Goal: Information Seeking & Learning: Learn about a topic

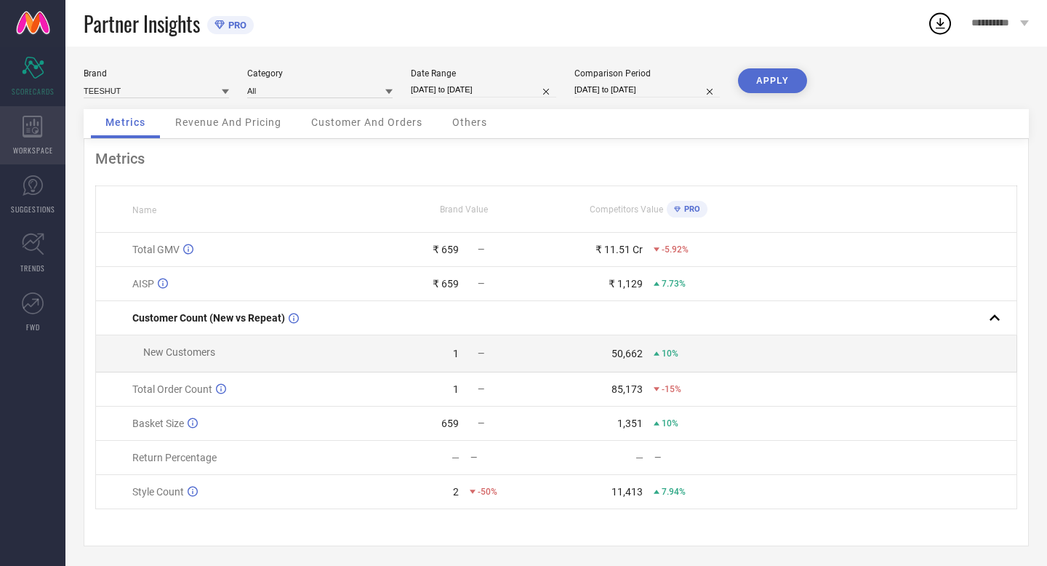
click at [39, 131] on icon at bounding box center [33, 127] width 20 height 22
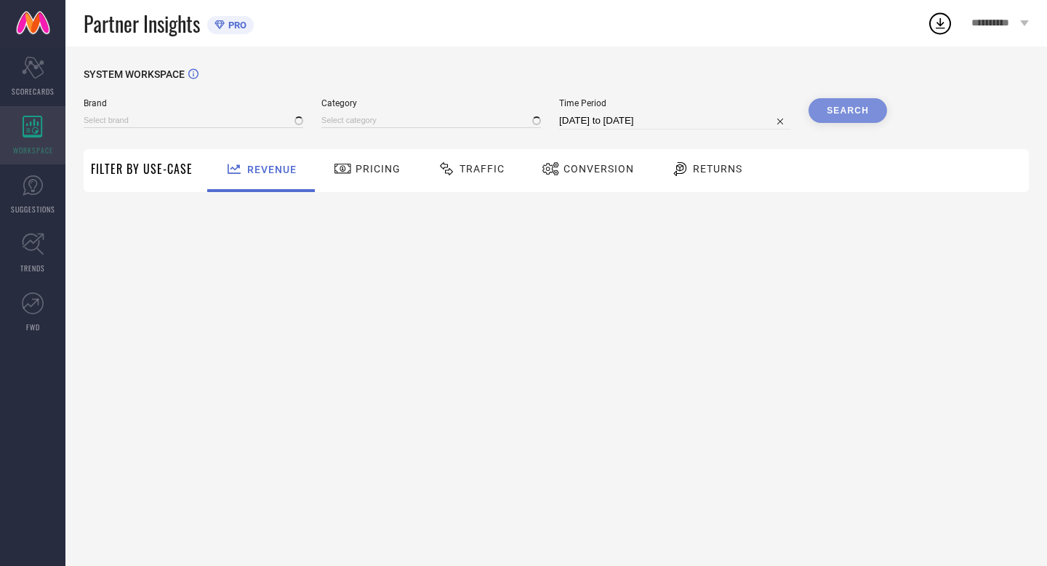
type input "TEESHUT"
type input "All"
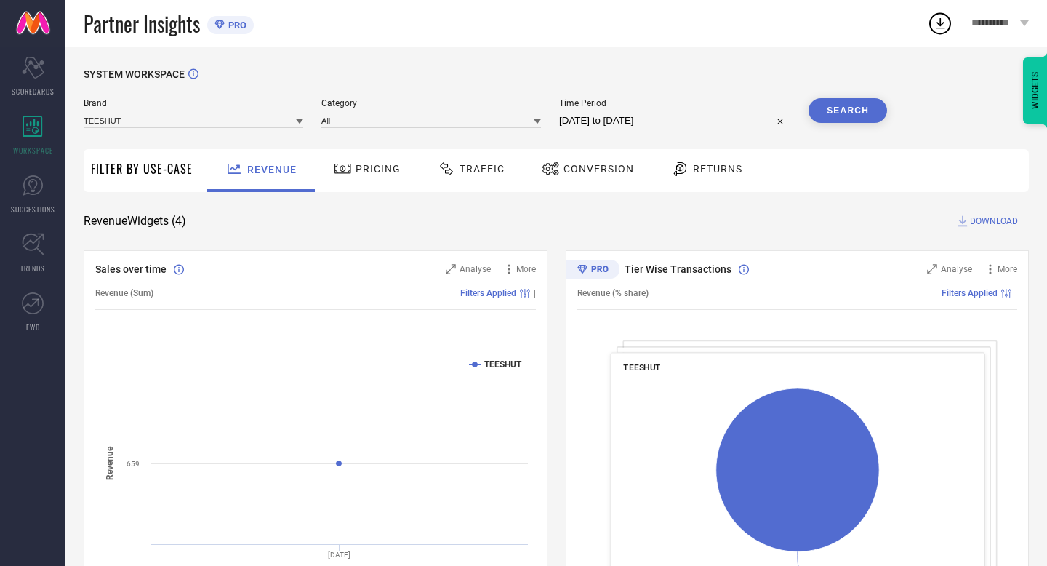
click at [732, 166] on span "Returns" at bounding box center [717, 169] width 49 height 12
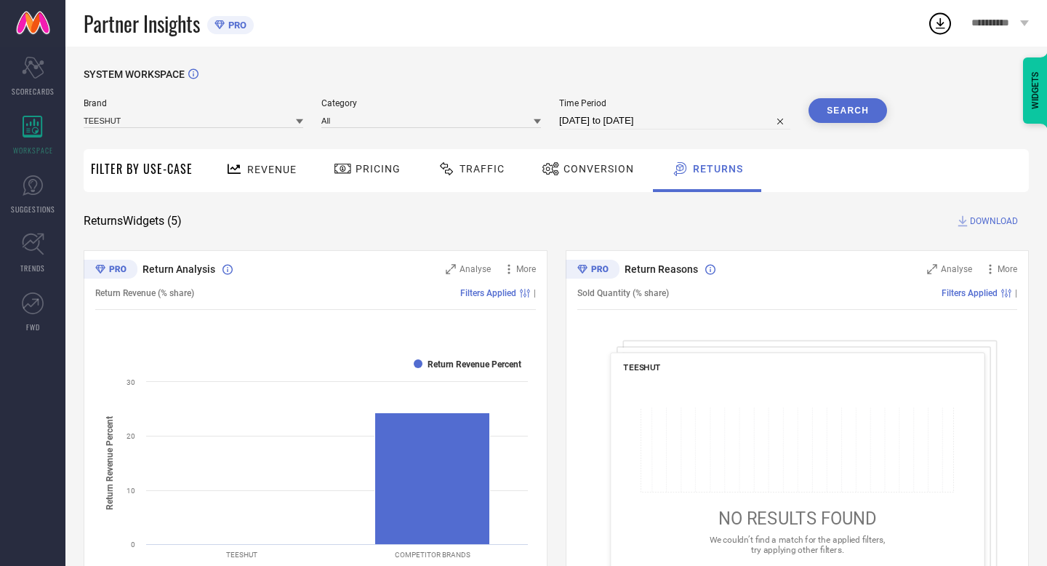
click at [192, 108] on span "Brand" at bounding box center [194, 103] width 220 height 10
click at [184, 115] on input at bounding box center [194, 120] width 220 height 15
click at [268, 89] on div "SYSTEM WORKSPACE" at bounding box center [557, 83] width 946 height 30
select select "6"
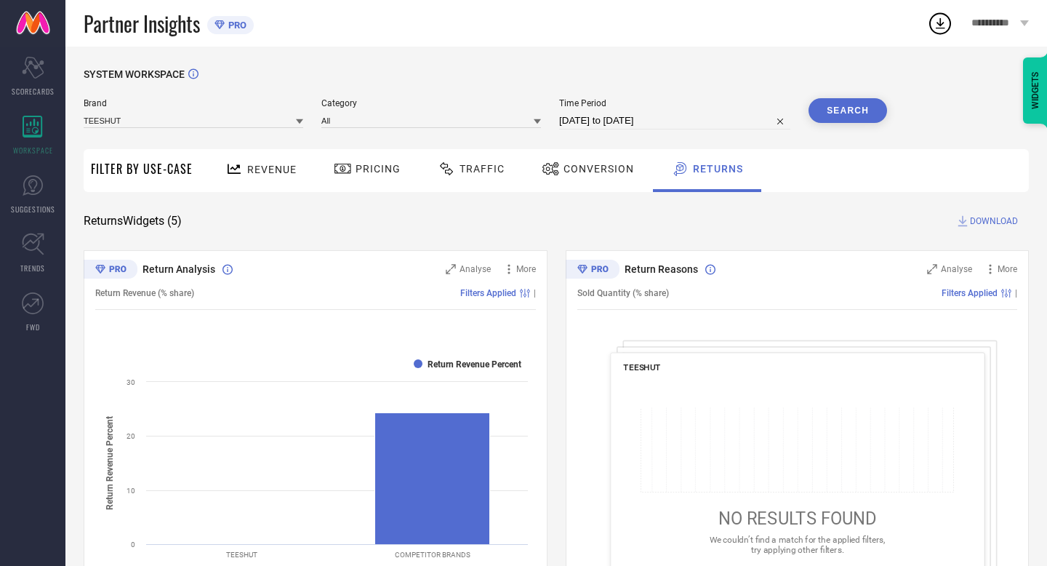
select select "2025"
select select "7"
select select "2025"
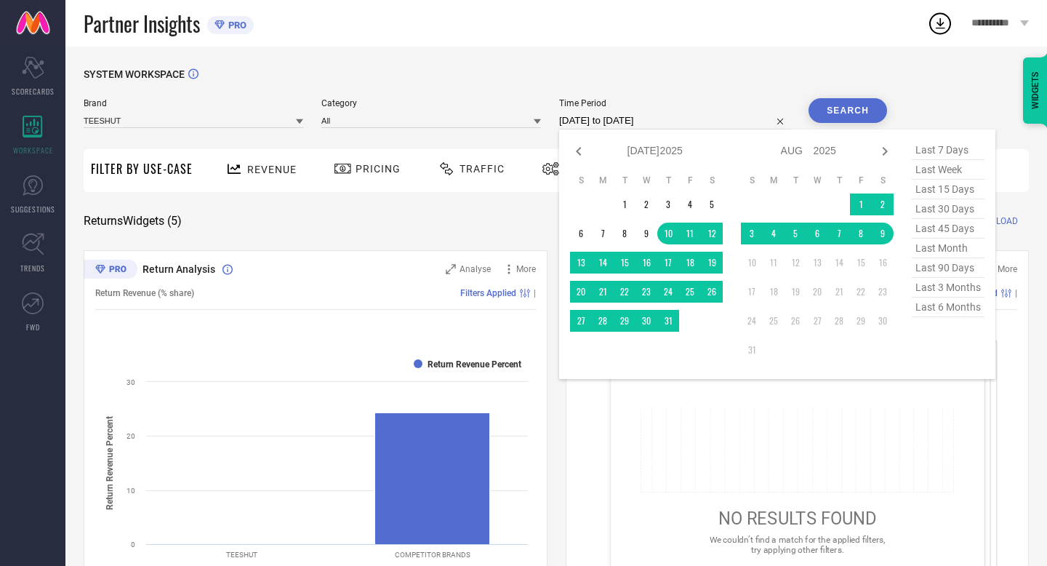
click at [692, 123] on input "[DATE] to [DATE]" at bounding box center [674, 120] width 231 height 17
click at [962, 272] on span "last 90 days" at bounding box center [948, 268] width 73 height 20
type input "[DATE] to [DATE]"
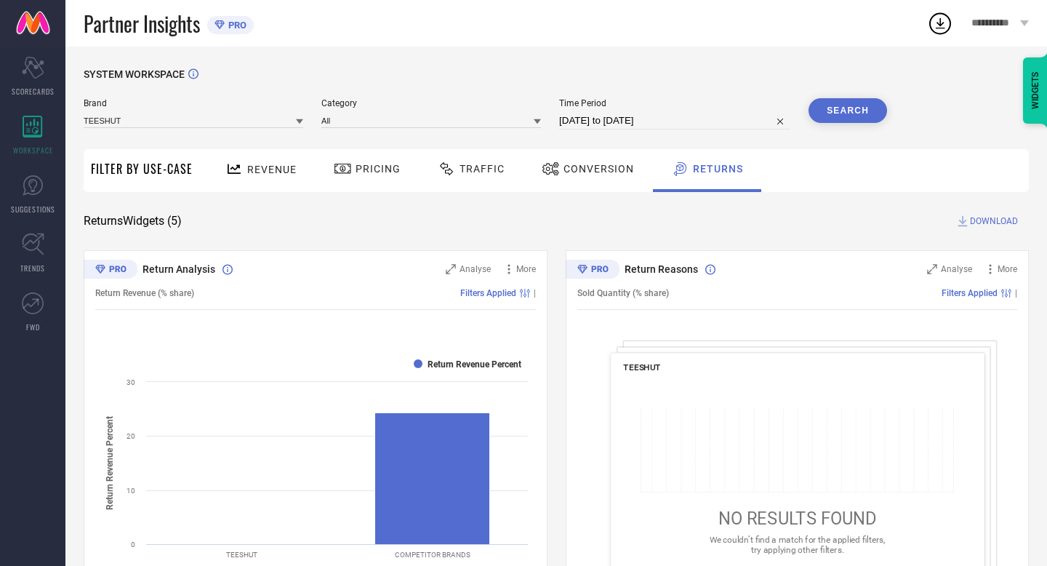
click at [855, 114] on button "Search" at bounding box center [848, 110] width 79 height 25
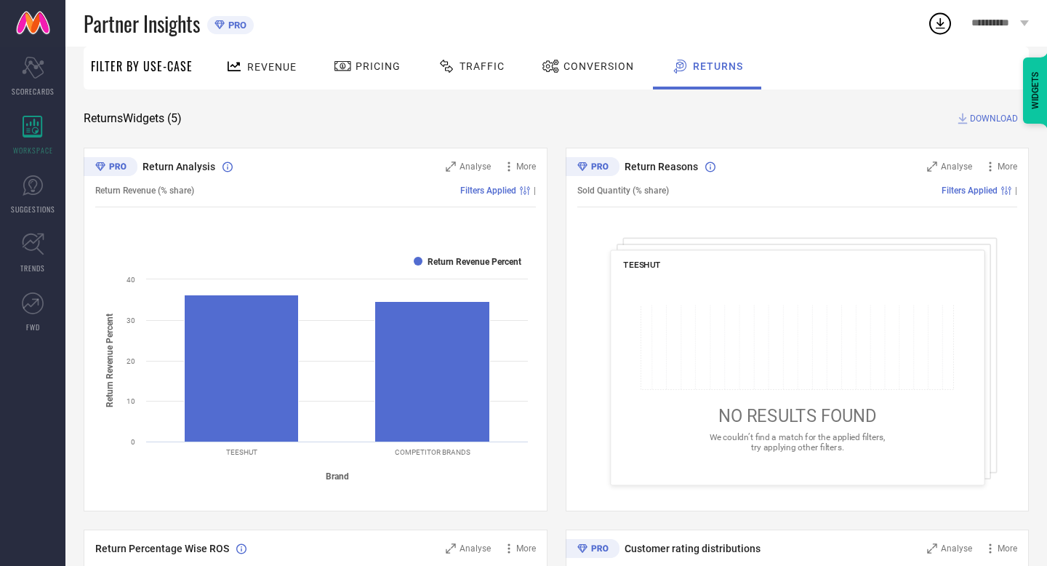
scroll to position [132, 0]
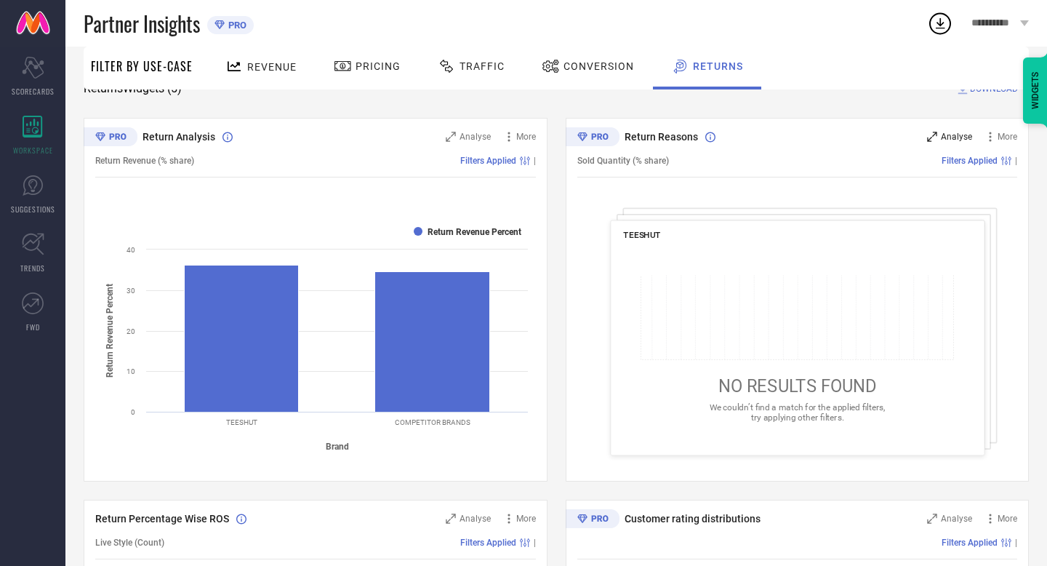
click at [964, 137] on span "Analyse" at bounding box center [956, 137] width 31 height 10
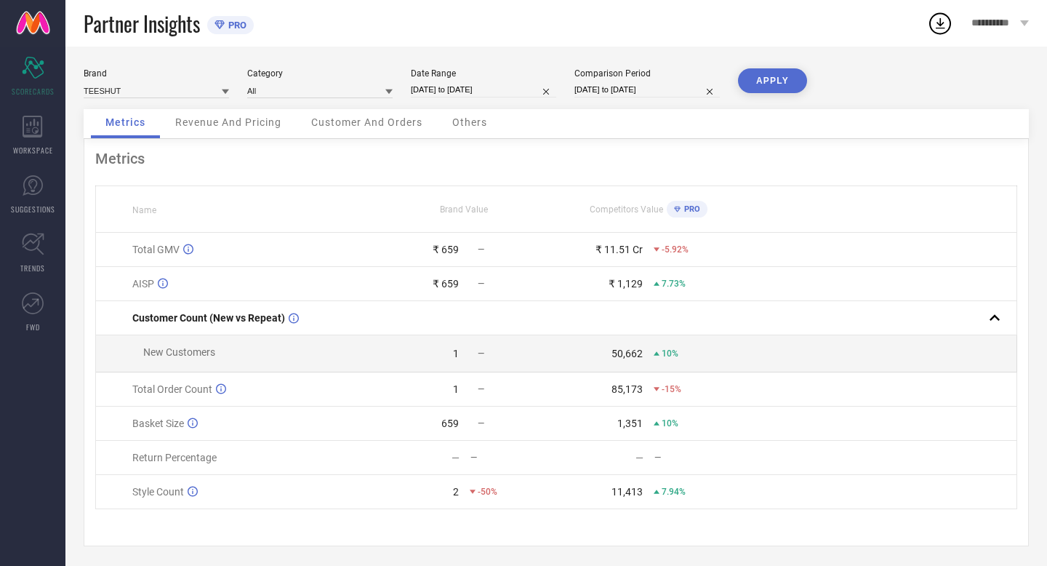
click at [241, 108] on div "Brand TEESHUT Category All Date Range [DATE] to [DATE] Comparison Period [DATE]…" at bounding box center [557, 88] width 946 height 41
click at [241, 124] on span "Revenue And Pricing" at bounding box center [228, 122] width 106 height 12
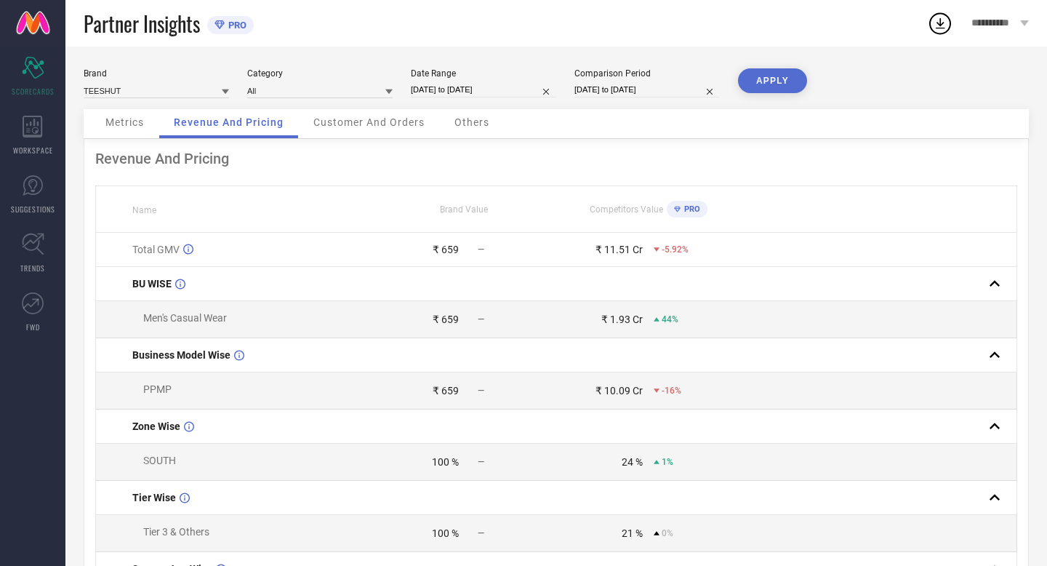
click at [354, 120] on span "Customer And Orders" at bounding box center [368, 122] width 111 height 12
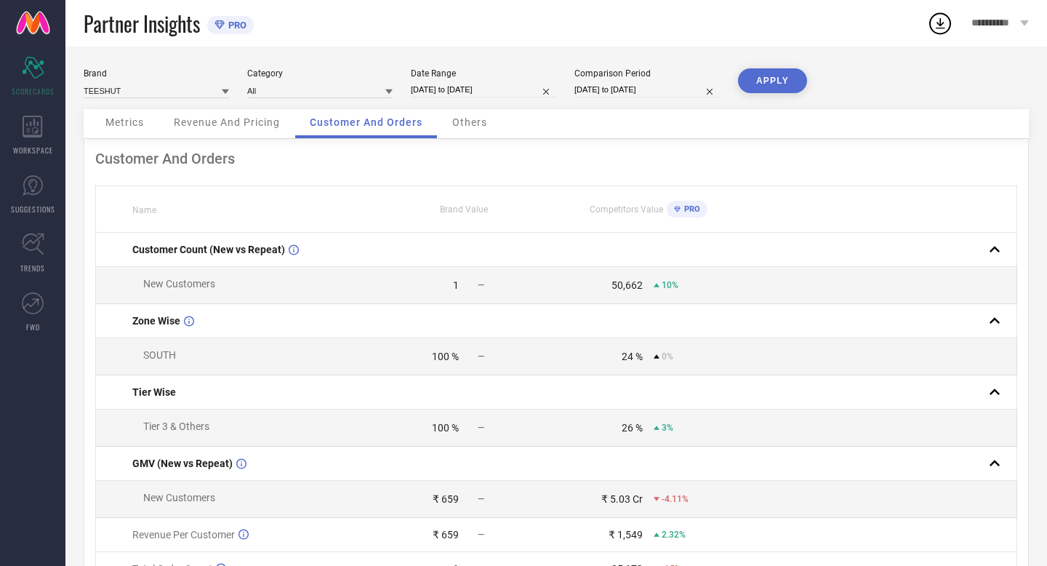
click at [448, 127] on div "Others" at bounding box center [470, 123] width 64 height 29
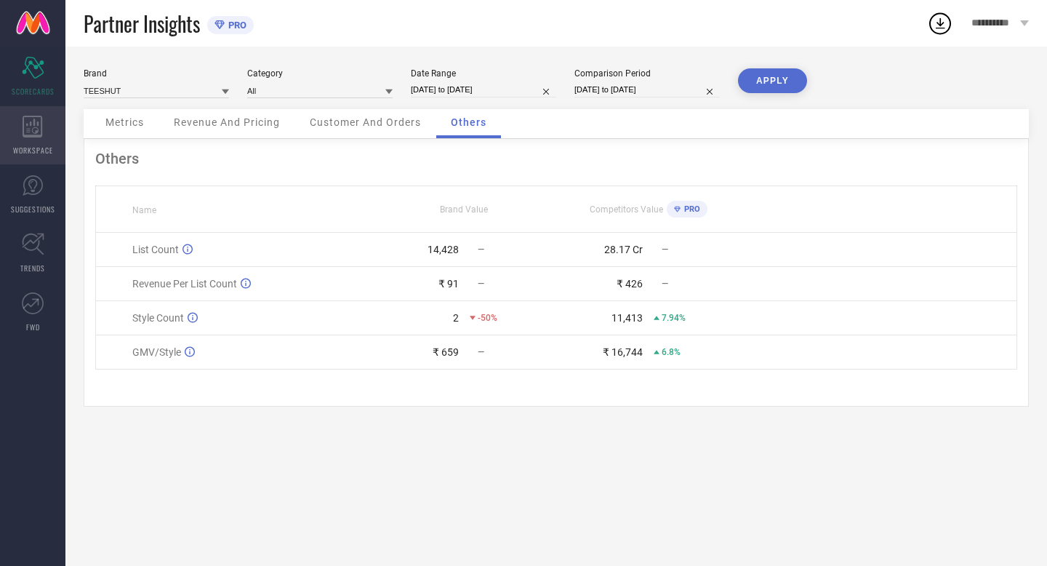
click at [39, 145] on span "WORKSPACE" at bounding box center [33, 150] width 40 height 11
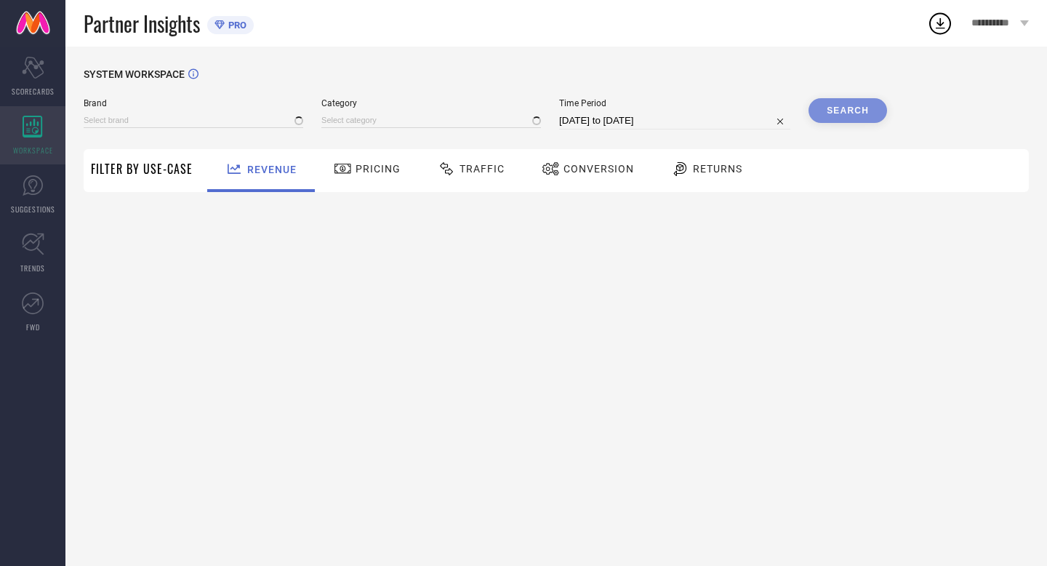
type input "TEESHUT"
type input "All"
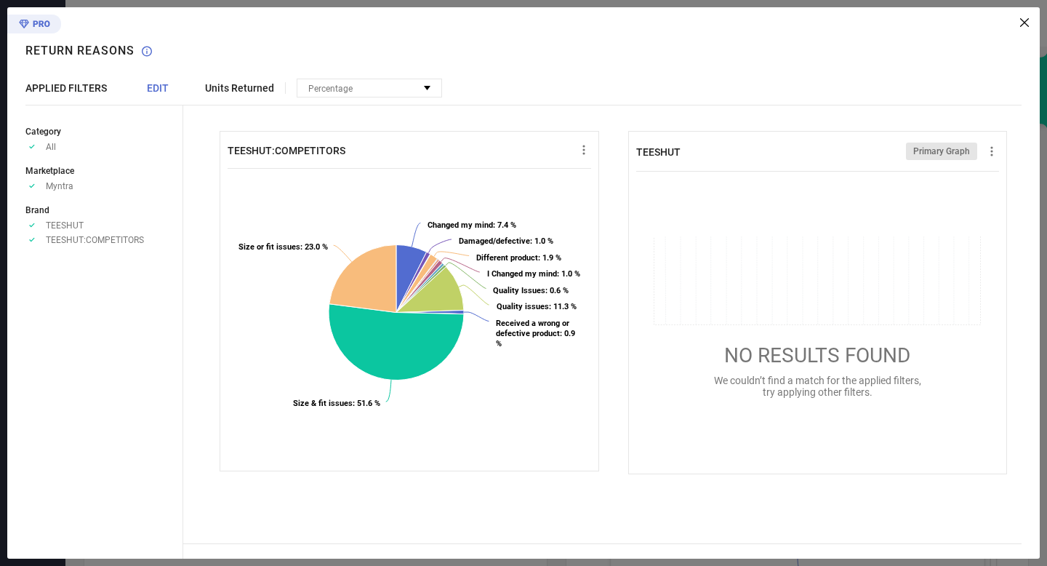
click at [1026, 26] on icon at bounding box center [1024, 22] width 9 height 9
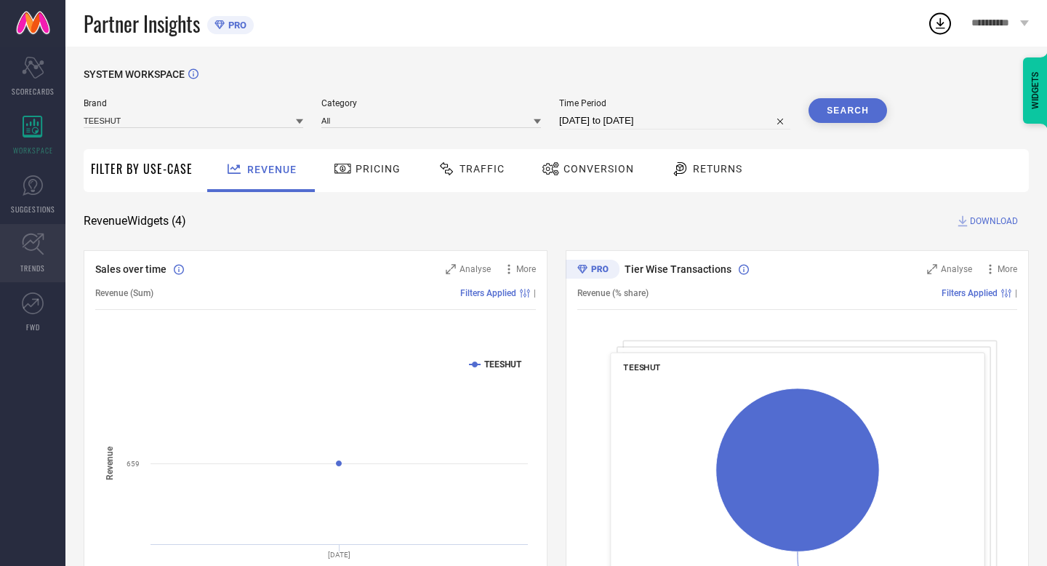
click at [41, 245] on icon at bounding box center [33, 244] width 23 height 23
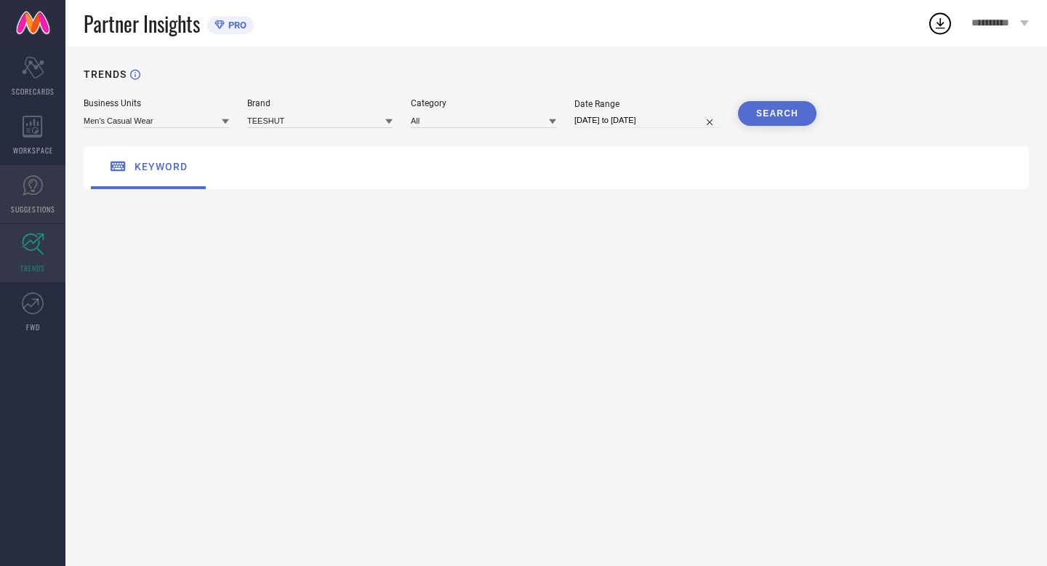
click at [41, 206] on span "SUGGESTIONS" at bounding box center [33, 209] width 44 height 11
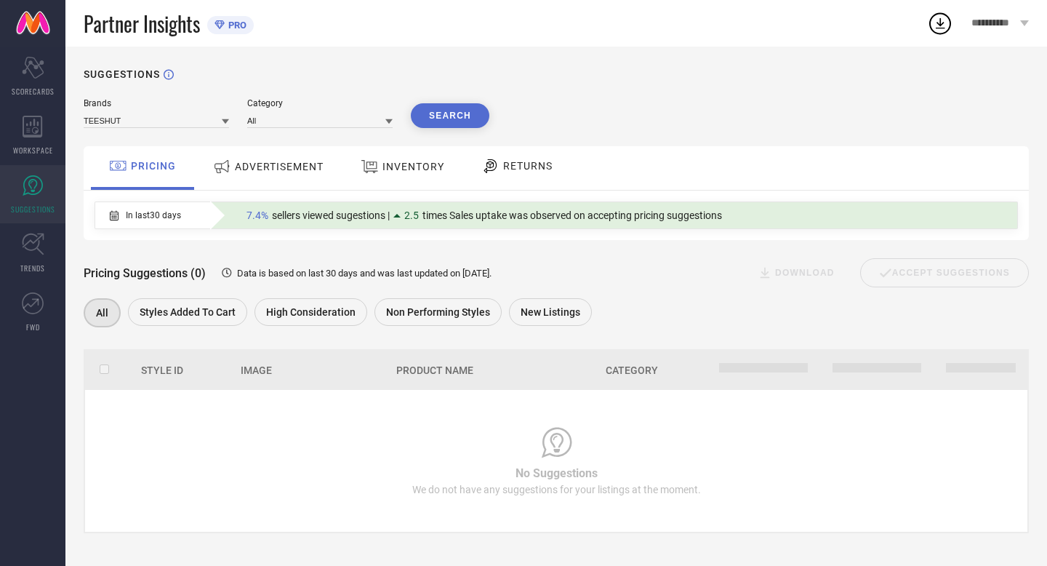
click at [538, 168] on span "RETURNS" at bounding box center [527, 166] width 49 height 12
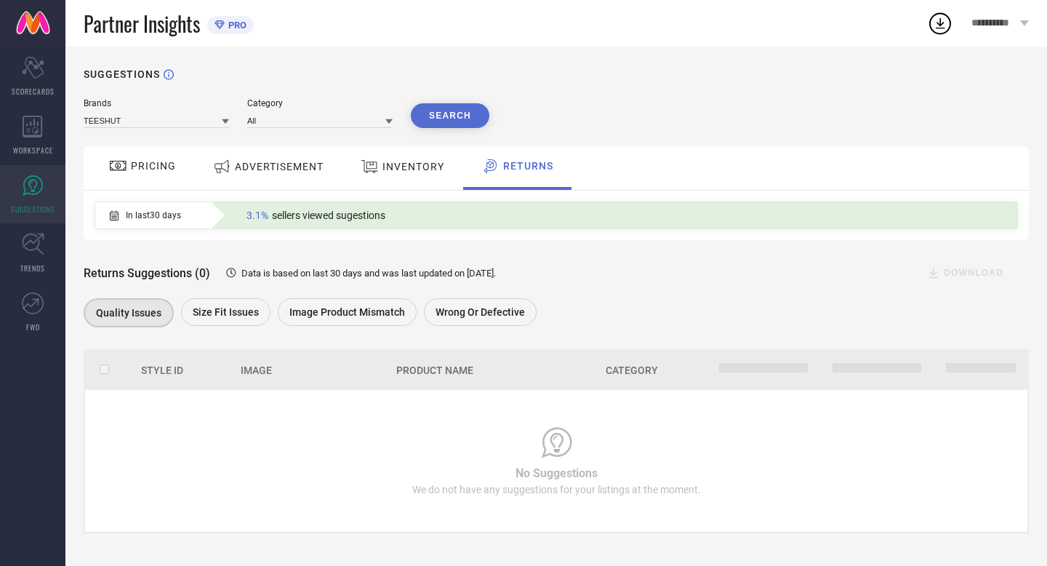
scroll to position [6, 0]
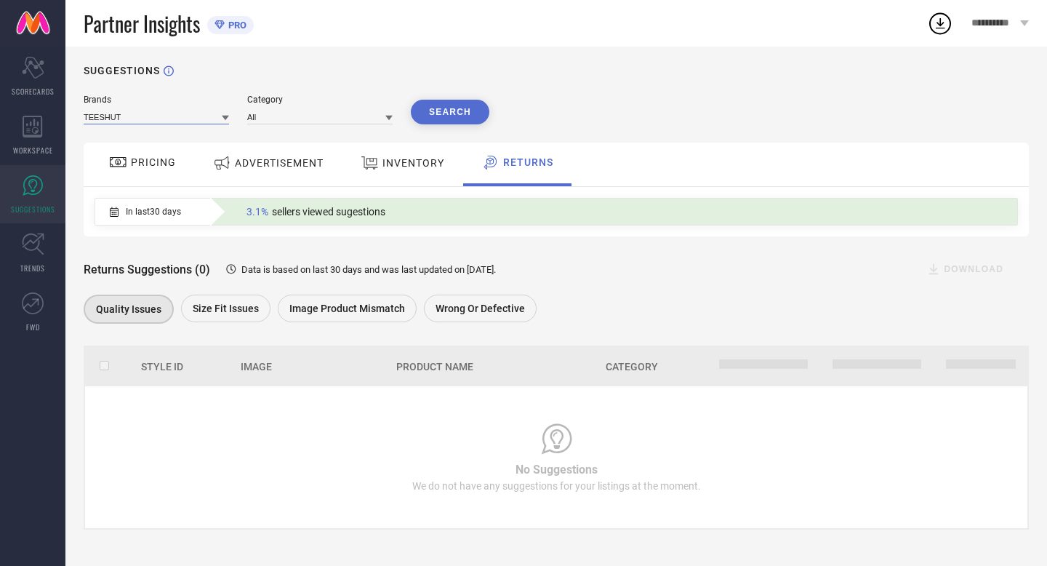
click at [196, 121] on input at bounding box center [156, 116] width 145 height 15
click at [204, 86] on div "SUGGESTIONS Brands TEESHUT Category All Search PRICING ADVERTISEMENT INVENTORY …" at bounding box center [556, 304] width 982 height 523
click at [239, 304] on span "Size fit issues" at bounding box center [226, 309] width 66 height 12
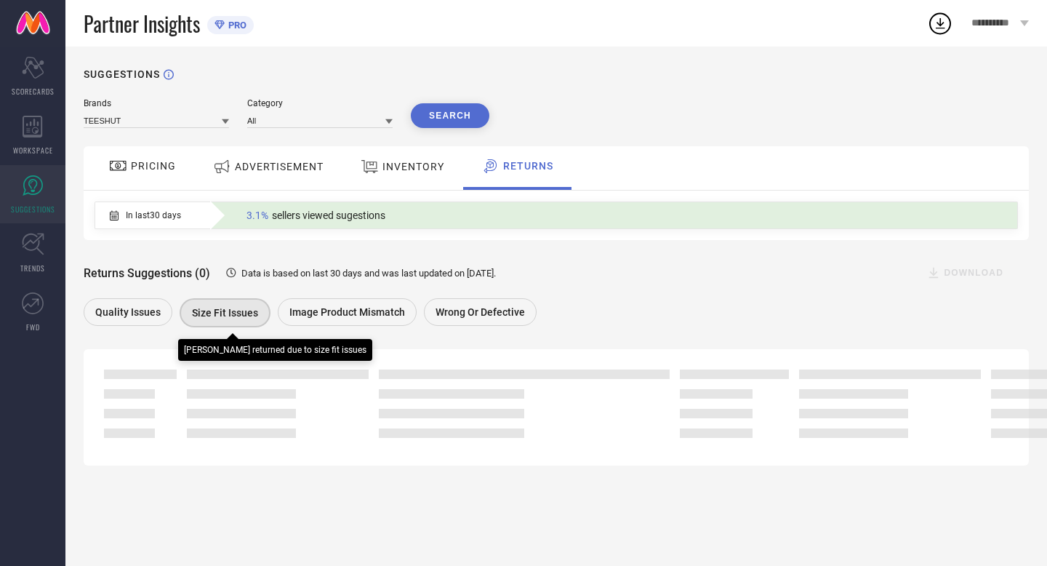
scroll to position [0, 0]
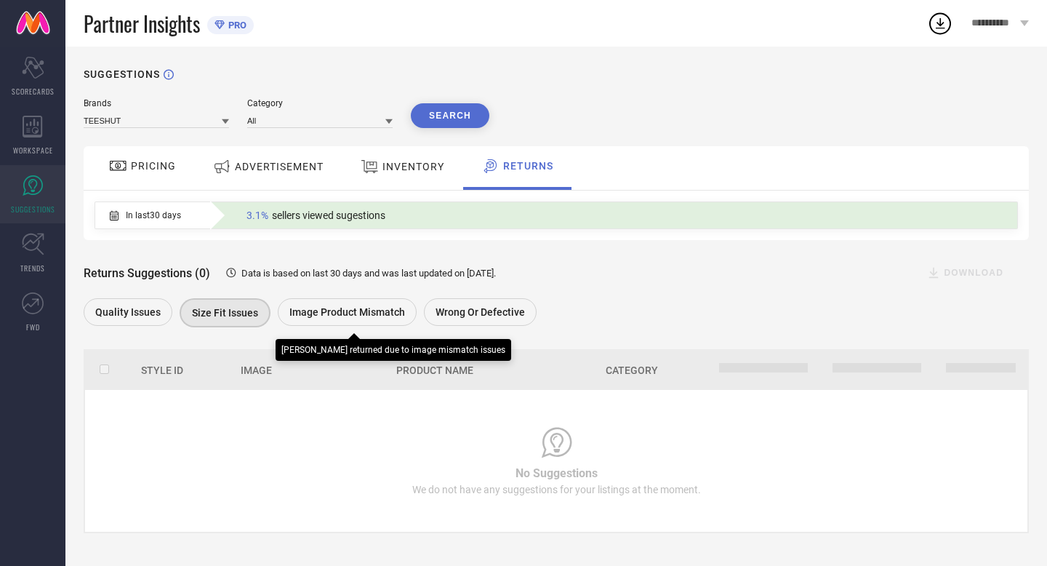
click at [352, 309] on span "Image product mismatch" at bounding box center [347, 312] width 116 height 12
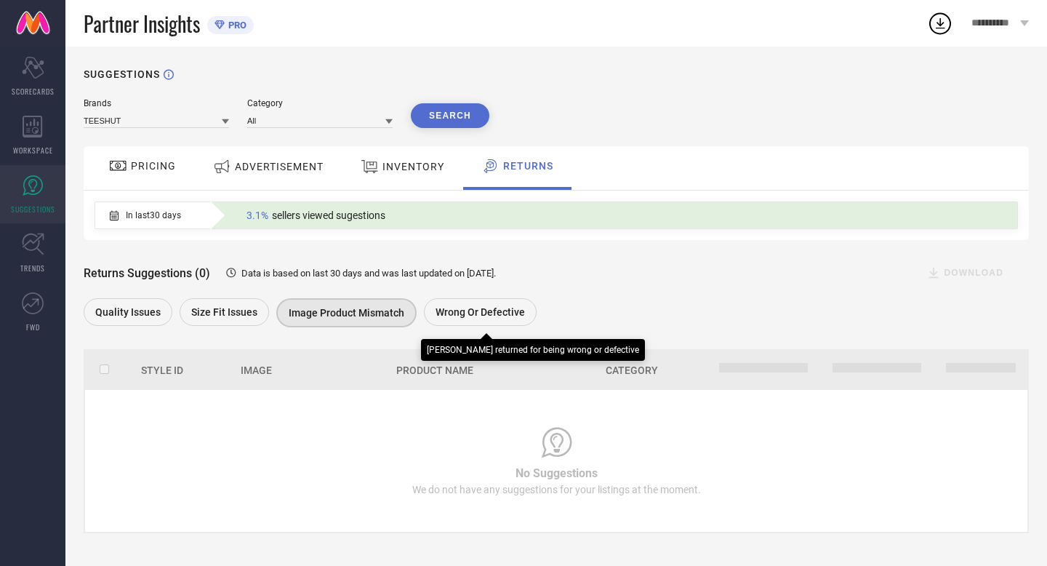
click at [471, 312] on span "Wrong or Defective" at bounding box center [480, 312] width 89 height 12
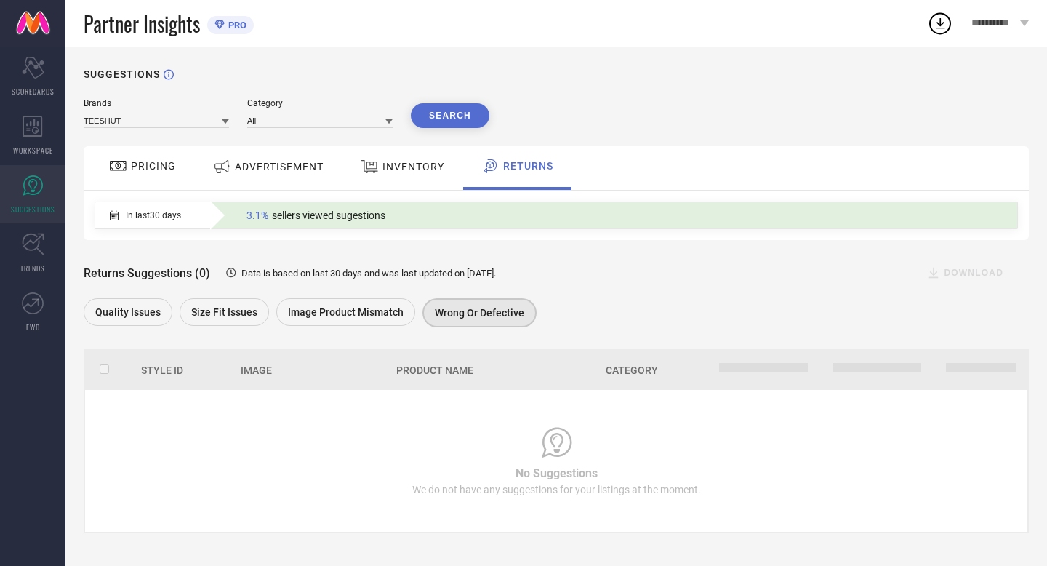
click at [156, 231] on div "In last 30 days 3.1% sellers viewed sugestions" at bounding box center [557, 215] width 946 height 49
click at [155, 212] on span "In last 30 days" at bounding box center [153, 215] width 55 height 10
click at [23, 127] on icon at bounding box center [33, 127] width 20 height 22
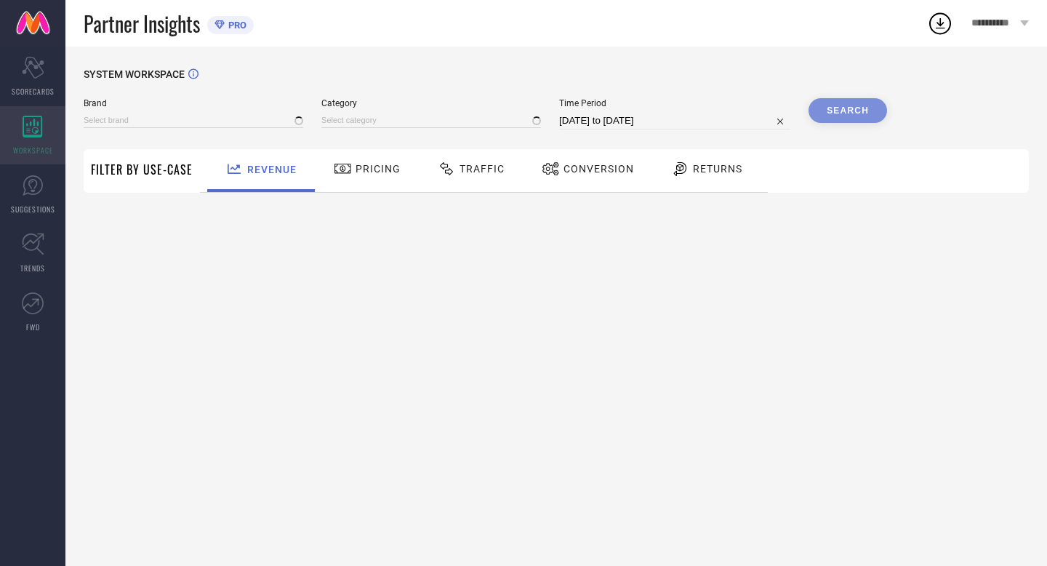
type input "TEESHUT"
type input "All"
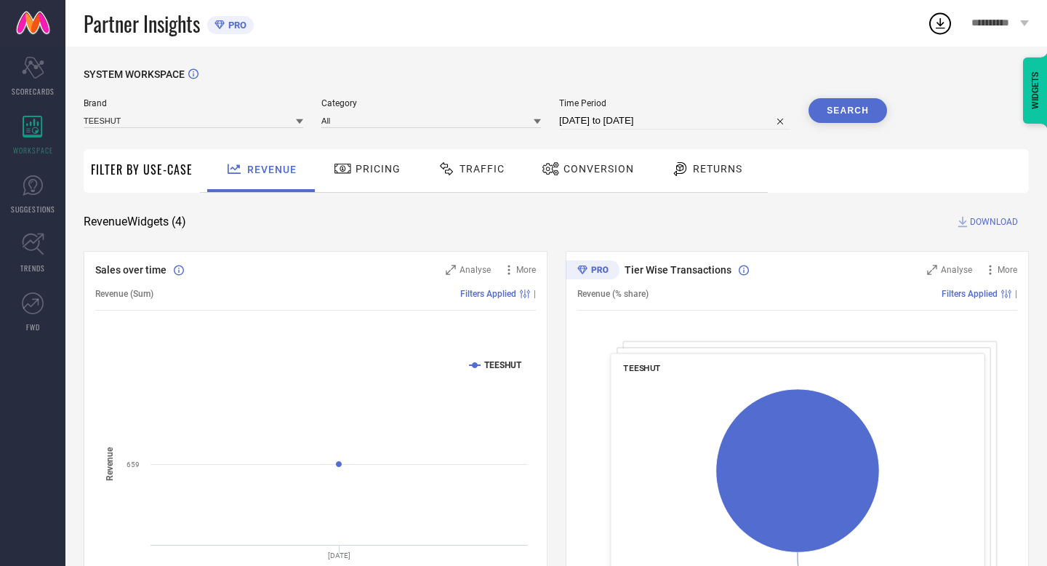
click at [590, 173] on span "Conversion" at bounding box center [599, 169] width 71 height 12
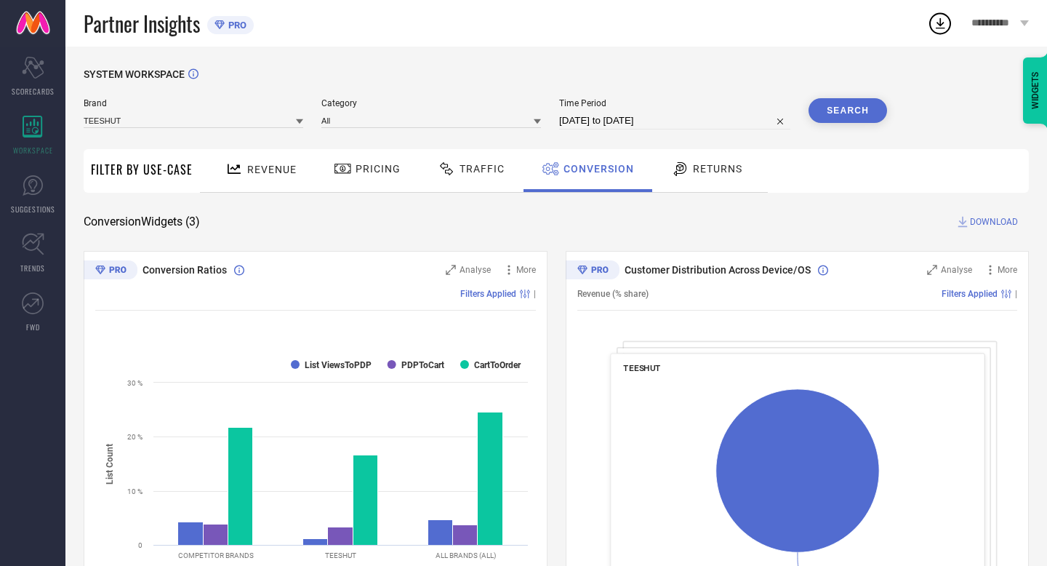
click at [490, 172] on span "Traffic" at bounding box center [482, 169] width 45 height 12
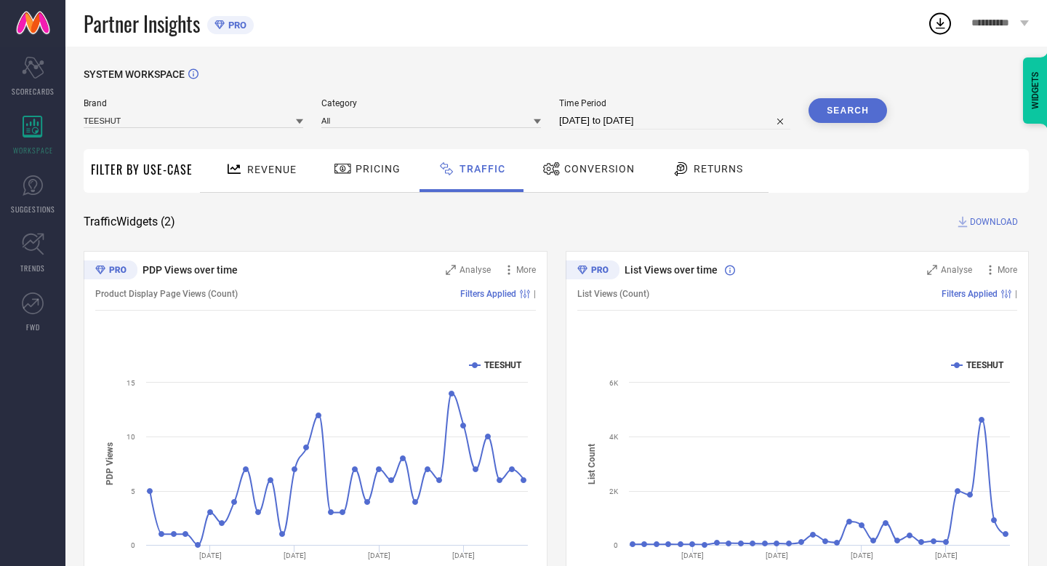
click at [694, 175] on span "Returns" at bounding box center [718, 169] width 49 height 12
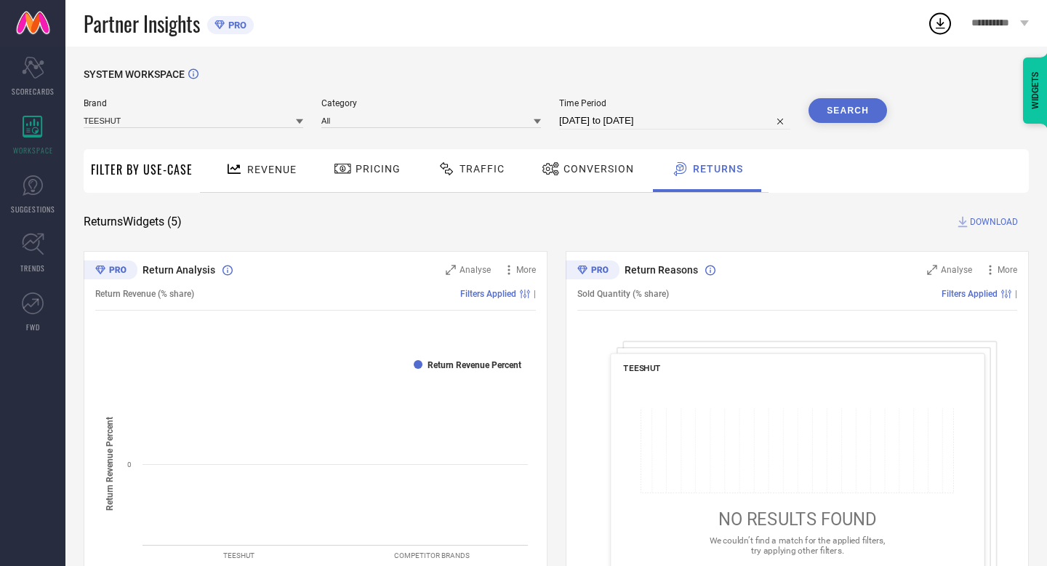
select select "6"
select select "2025"
select select "7"
select select "2025"
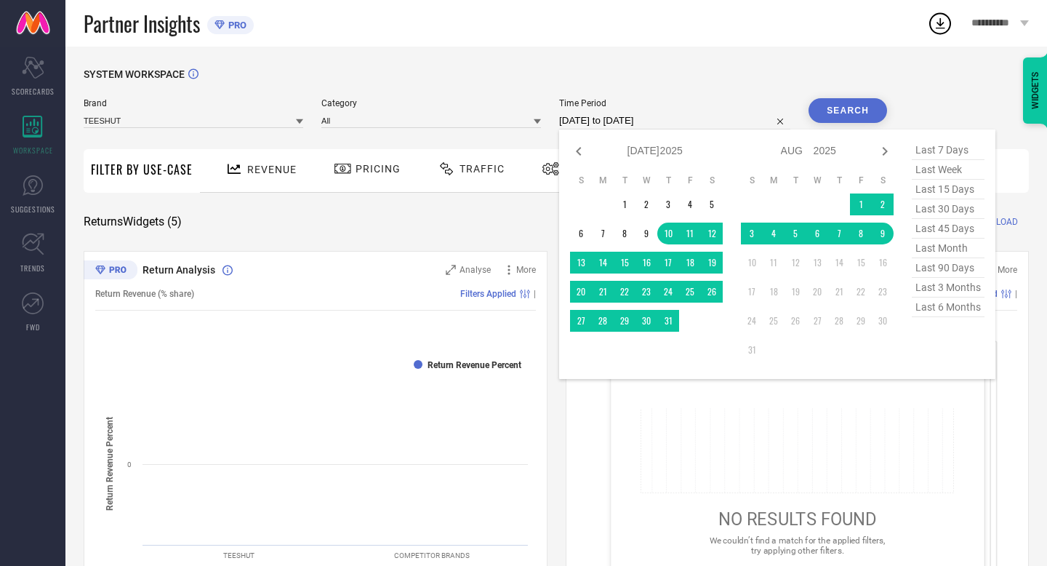
click at [598, 125] on input "[DATE] to [DATE]" at bounding box center [674, 120] width 231 height 17
click at [946, 266] on span "last 90 days" at bounding box center [948, 268] width 73 height 20
type input "[DATE] to [DATE]"
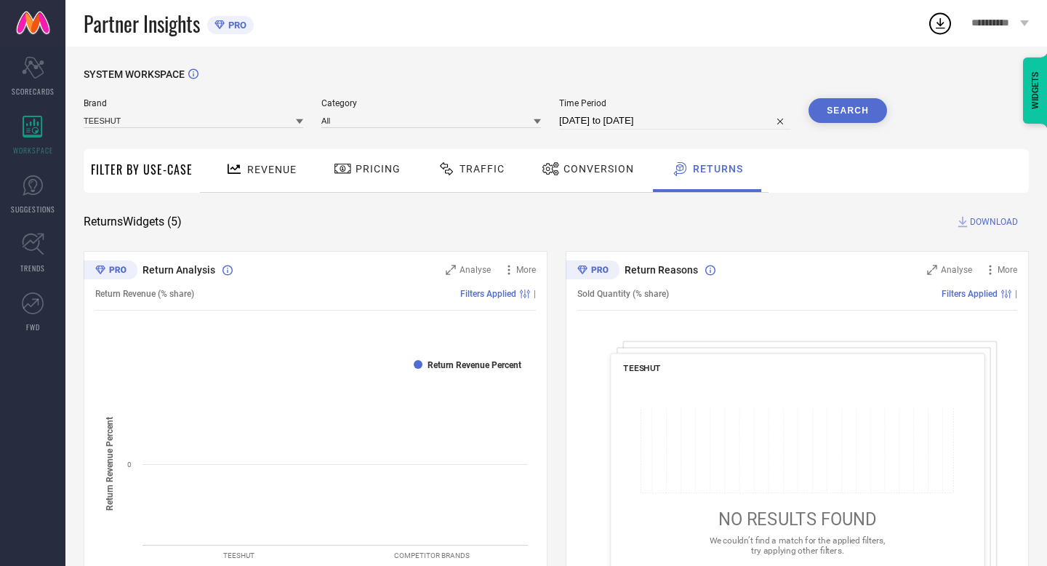
click at [860, 121] on button "Search" at bounding box center [848, 110] width 79 height 25
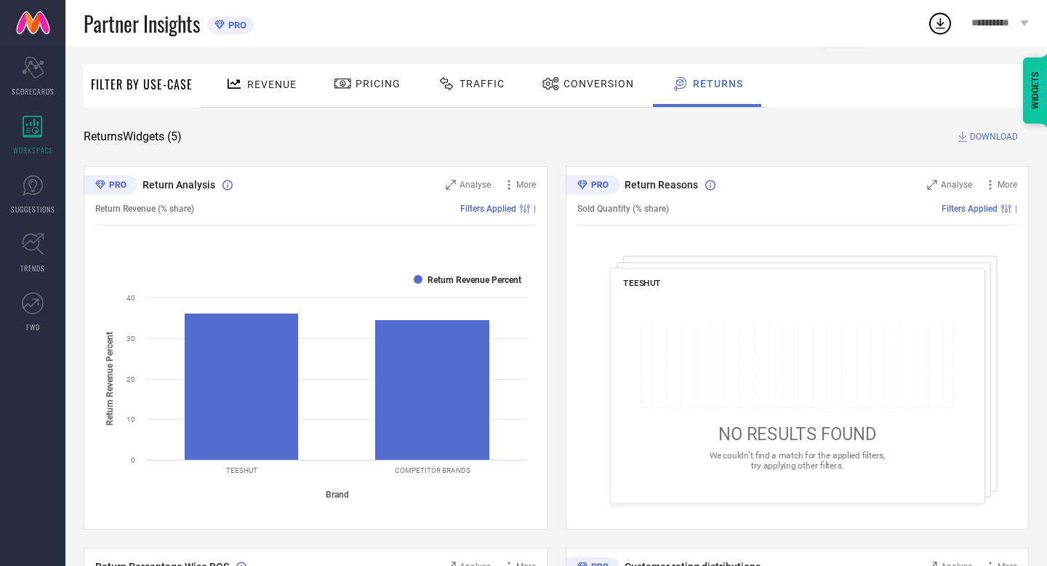
scroll to position [92, 0]
